Goal: Check status: Check status

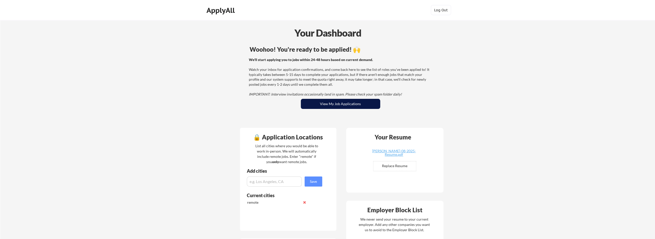
click at [345, 103] on button "View My Job Applications" at bounding box center [340, 104] width 79 height 10
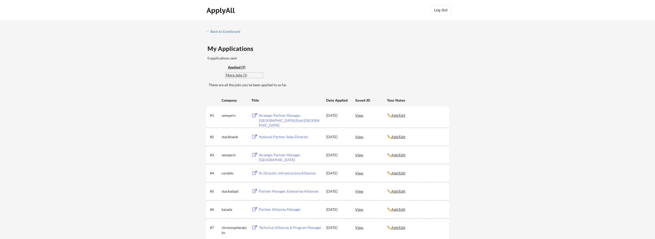
click at [232, 76] on div "More Jobs (1)" at bounding box center [244, 75] width 37 height 5
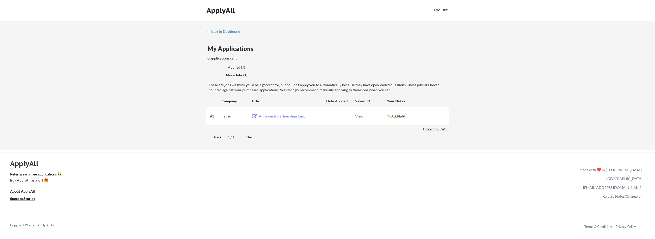
click at [231, 66] on div "Applied (7)" at bounding box center [244, 67] width 33 height 5
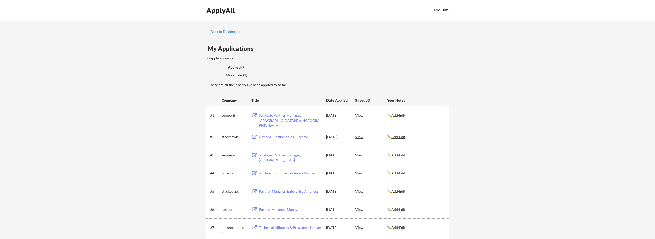
click at [214, 35] on div "← Back to Dashboard My Applications 0 applications sent Applied (7) More Jobs (…" at bounding box center [327, 143] width 252 height 228
click at [215, 32] on div "← Back to Dashboard" at bounding box center [225, 32] width 38 height 4
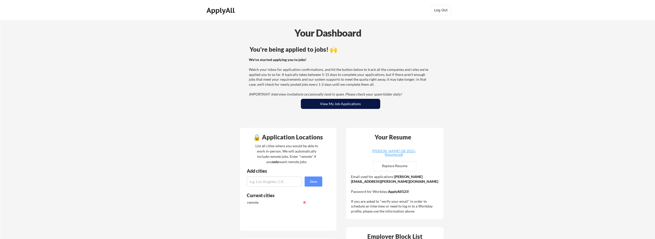
click at [370, 105] on button "View My Job Applications" at bounding box center [340, 104] width 79 height 10
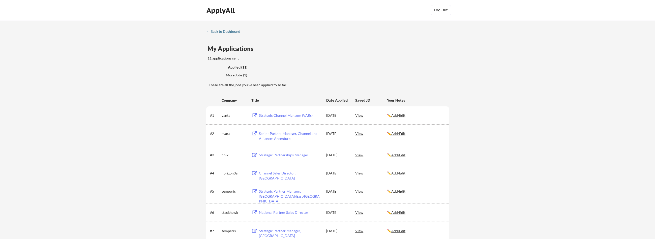
click at [230, 32] on div "← Back to Dashboard" at bounding box center [225, 32] width 38 height 4
